Goal: Information Seeking & Learning: Learn about a topic

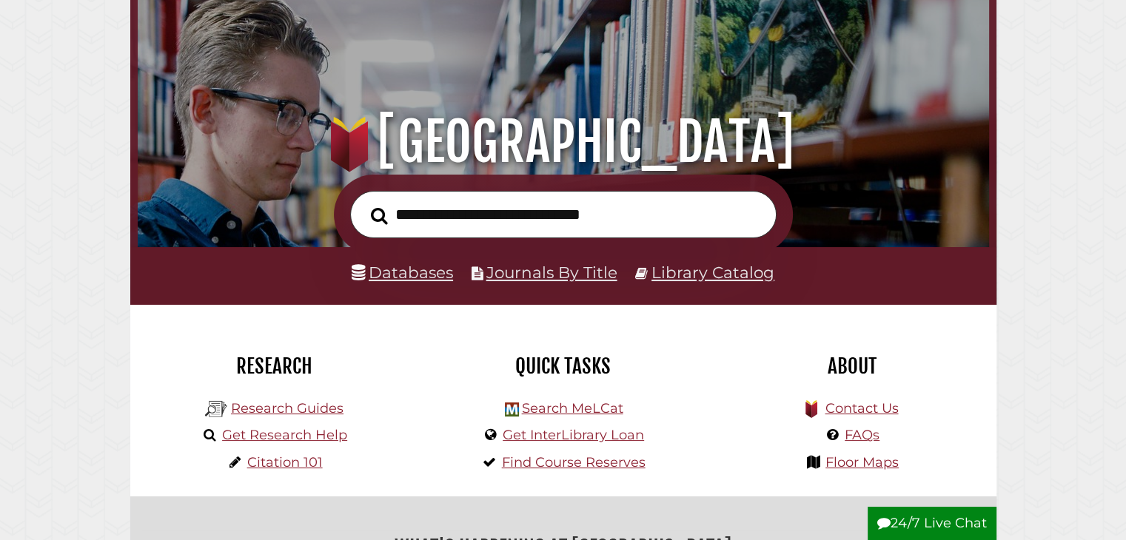
scroll to position [1, 0]
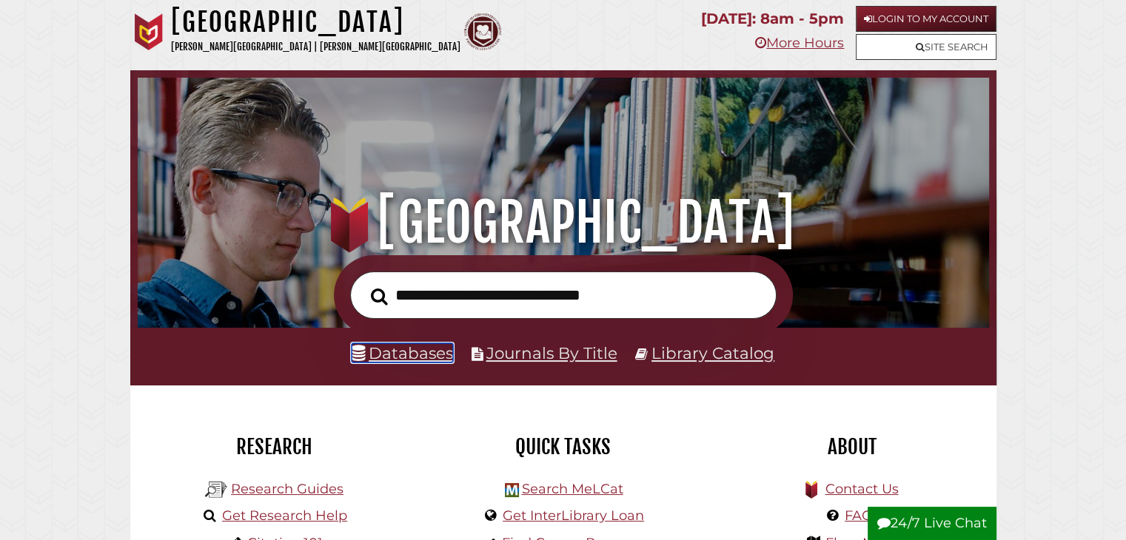
click at [442, 351] on link "Databases" at bounding box center [402, 352] width 101 height 19
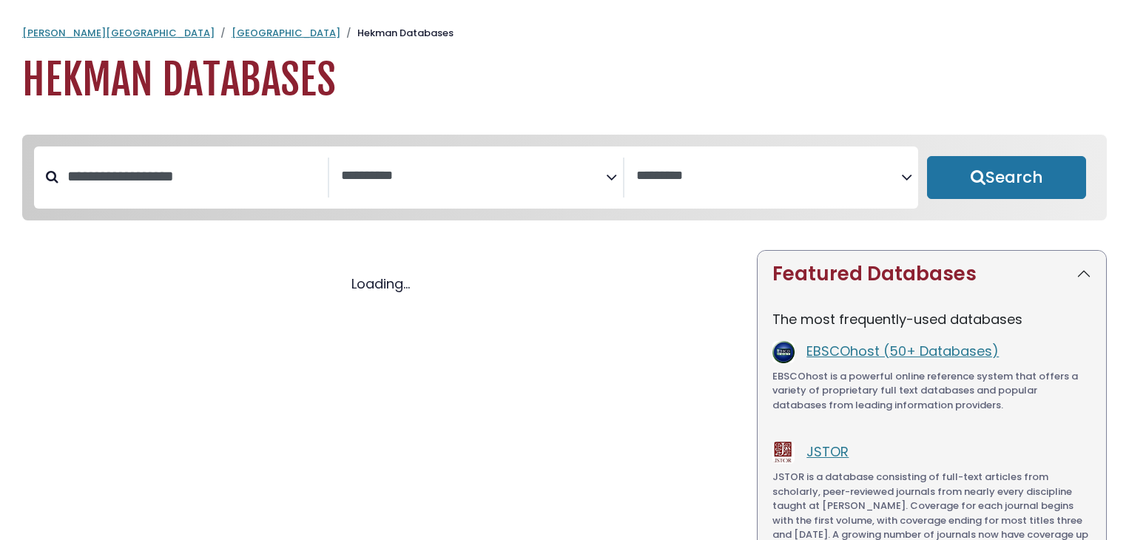
select select "Database Subject Filter"
select select "Database Vendors Filter"
select select "Database Subject Filter"
select select "Database Vendors Filter"
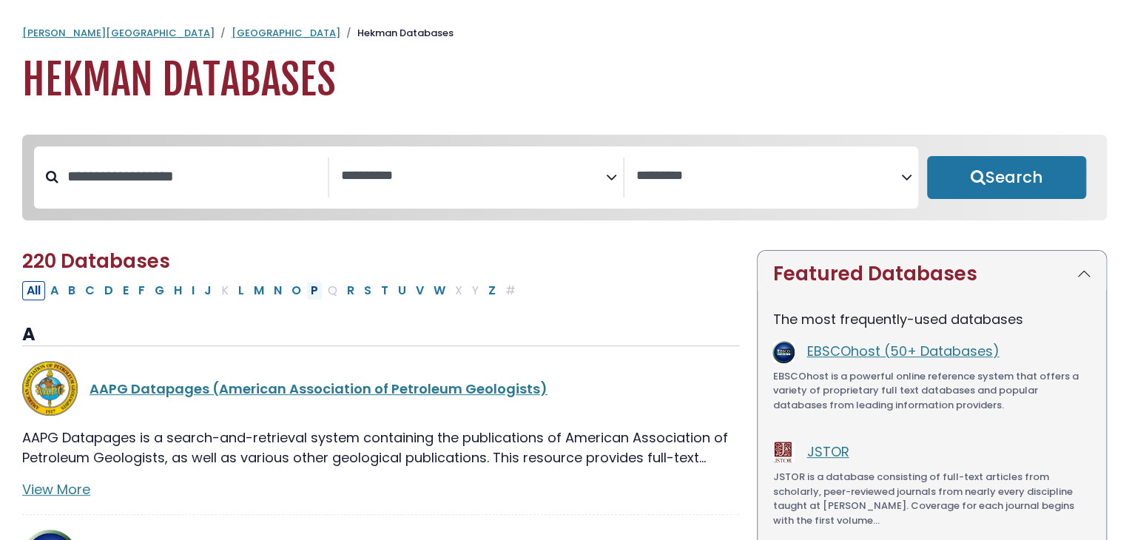
click at [308, 292] on button "P" at bounding box center [314, 290] width 16 height 19
select select "Database Subject Filter"
select select "Database Vendors Filter"
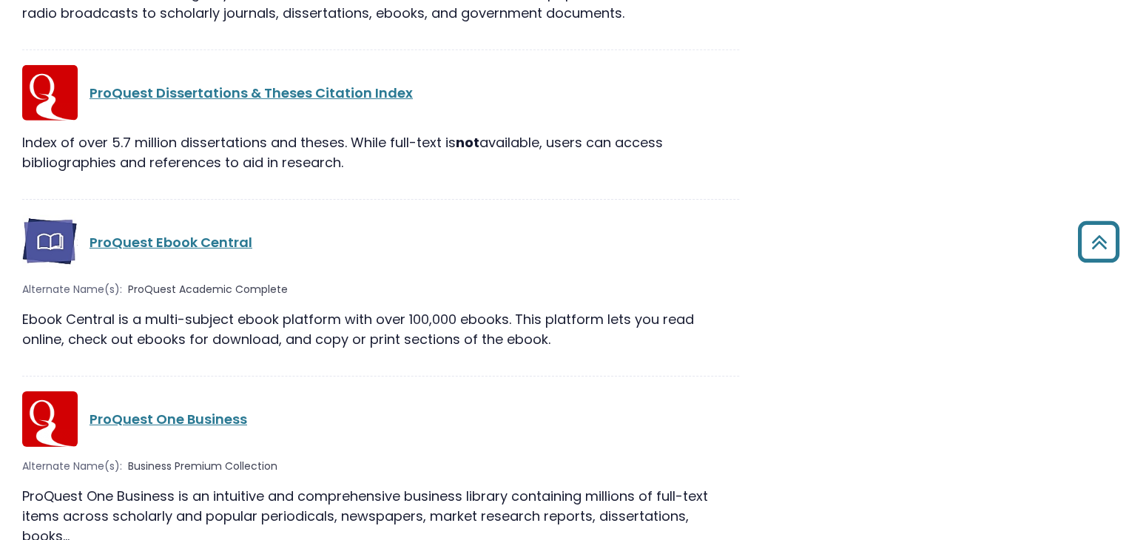
scroll to position [2339, 0]
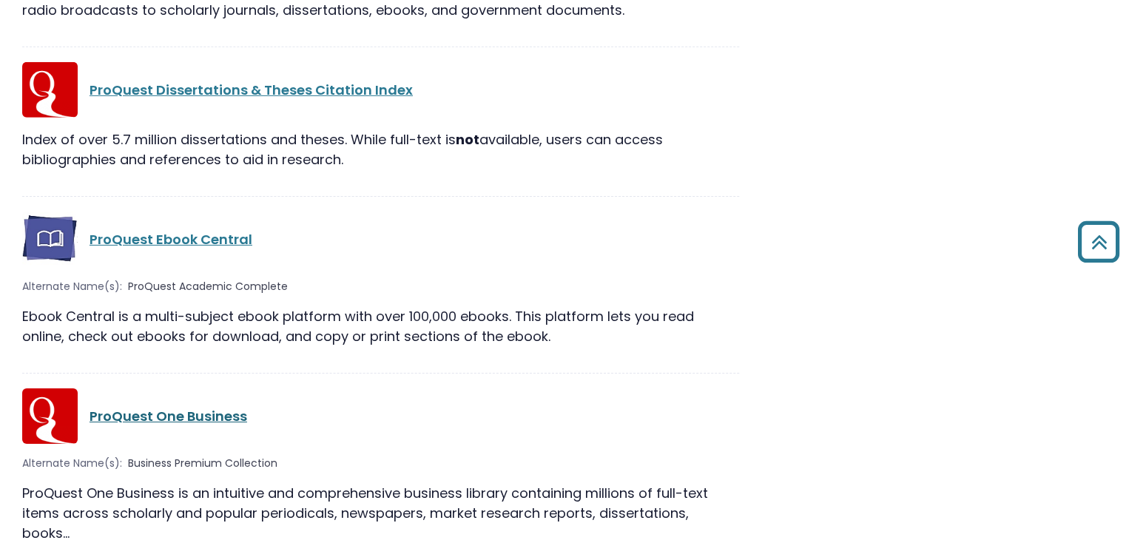
click at [198, 407] on link "ProQuest One Business" at bounding box center [169, 416] width 158 height 19
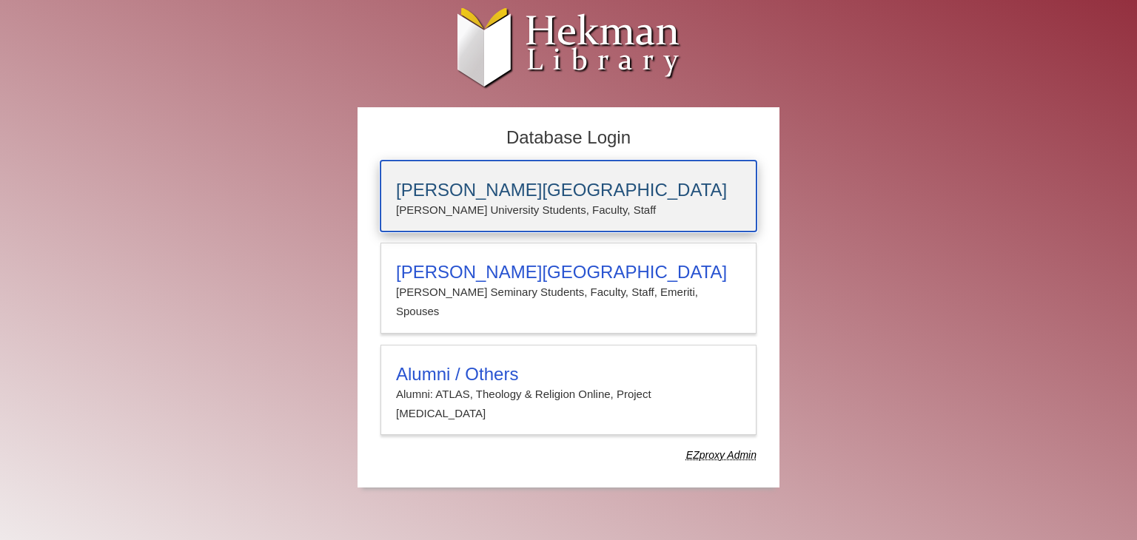
click at [448, 181] on h3 "[PERSON_NAME][GEOGRAPHIC_DATA]" at bounding box center [568, 190] width 345 height 21
